Goal: Information Seeking & Learning: Learn about a topic

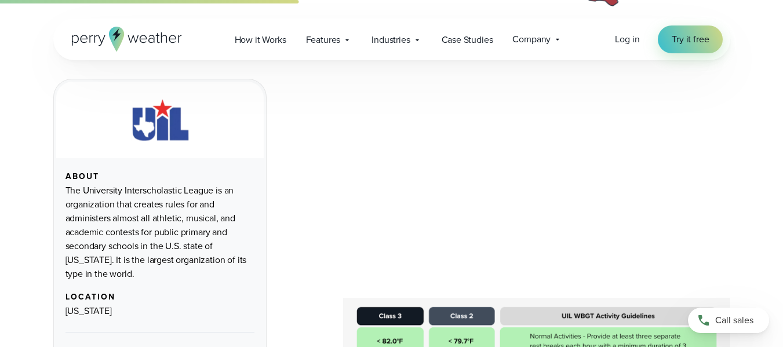
scroll to position [1218, 0]
